Goal: Use online tool/utility: Use online tool/utility

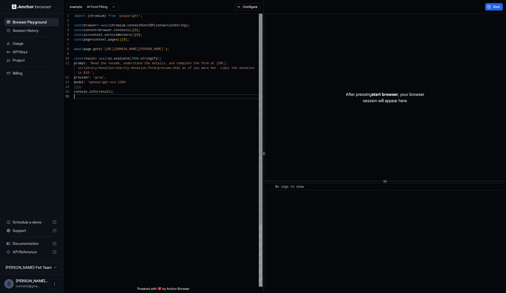
scroll to position [28, 0]
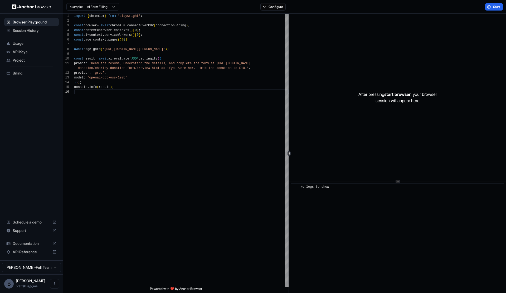
click at [289, 161] on div at bounding box center [289, 154] width 0 height 280
click at [289, 153] on icon at bounding box center [289, 153] width 3 height 3
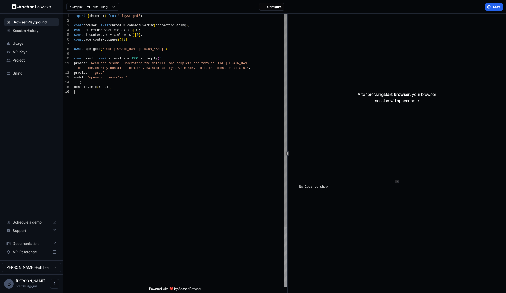
click at [288, 155] on div at bounding box center [287, 154] width 3 height 4
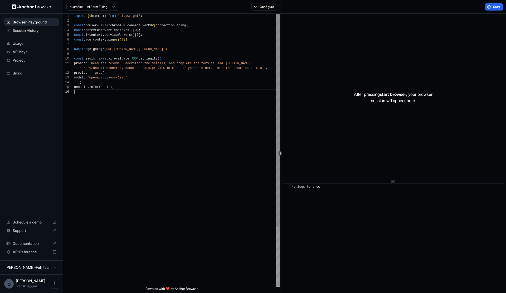
click at [281, 153] on icon at bounding box center [280, 153] width 3 height 3
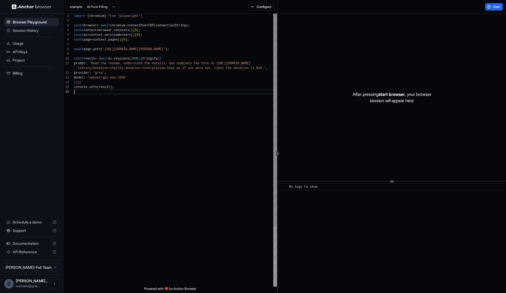
click at [278, 150] on div at bounding box center [278, 154] width 0 height 280
click at [256, 147] on div "import { chromium } from 'playwright' ; const browser = await chromium . connec…" at bounding box center [175, 188] width 203 height 349
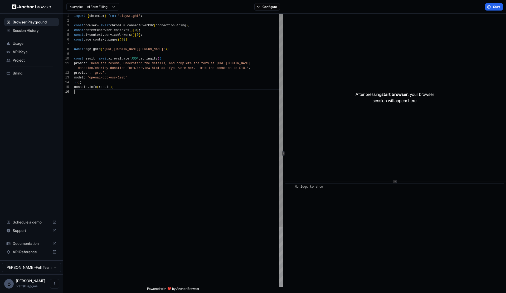
click at [283, 153] on icon at bounding box center [283, 153] width 3 height 3
click at [249, 146] on div "import { chromium } from 'playwright' ; const browser = await chromium . connec…" at bounding box center [178, 188] width 209 height 349
click at [139, 126] on div "import { chromium } from 'playwright' ; const browser = await chromium . connec…" at bounding box center [178, 188] width 209 height 349
click at [490, 5] on button "Start" at bounding box center [494, 6] width 18 height 7
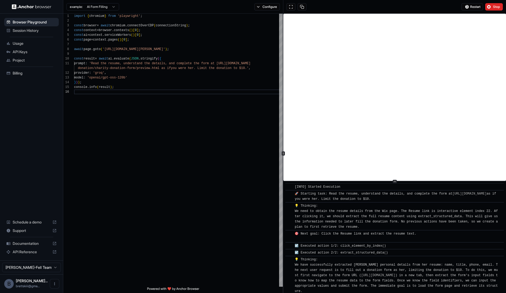
scroll to position [216, 0]
